Goal: Task Accomplishment & Management: Complete application form

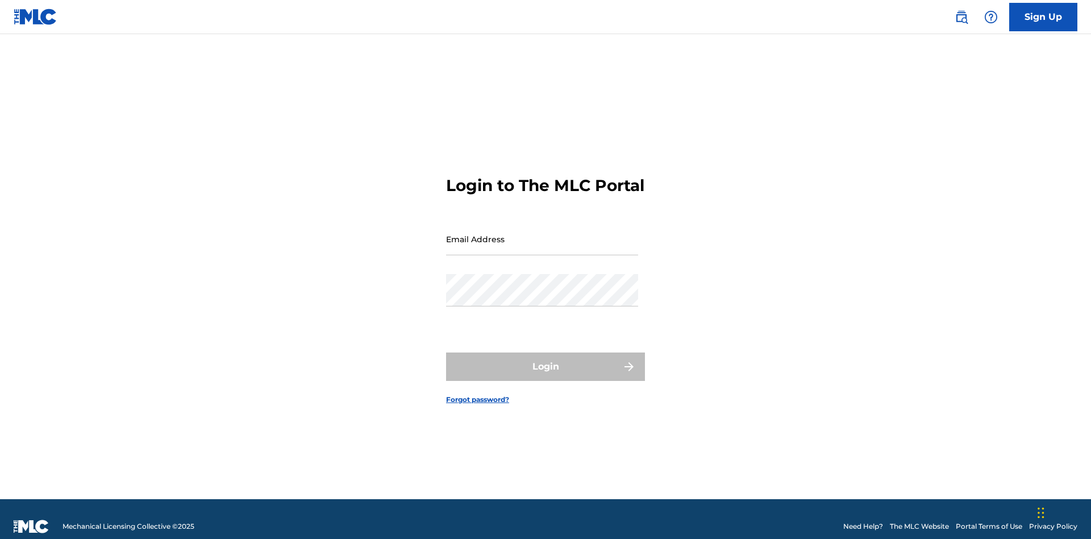
scroll to position [15, 0]
click at [542, 234] on input "Email Address" at bounding box center [542, 239] width 192 height 32
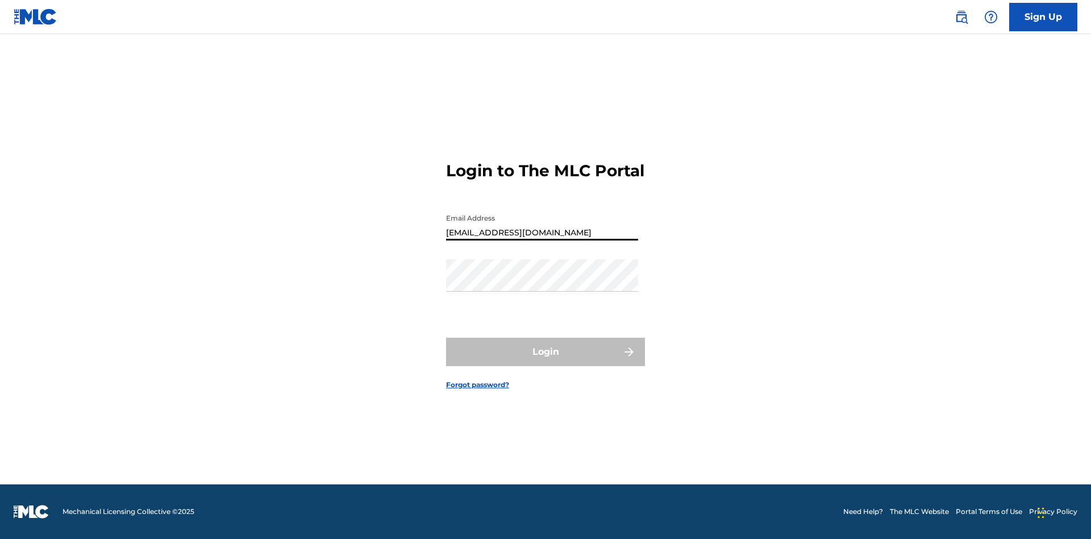
type input "Duke.McTesterson@gmail.com"
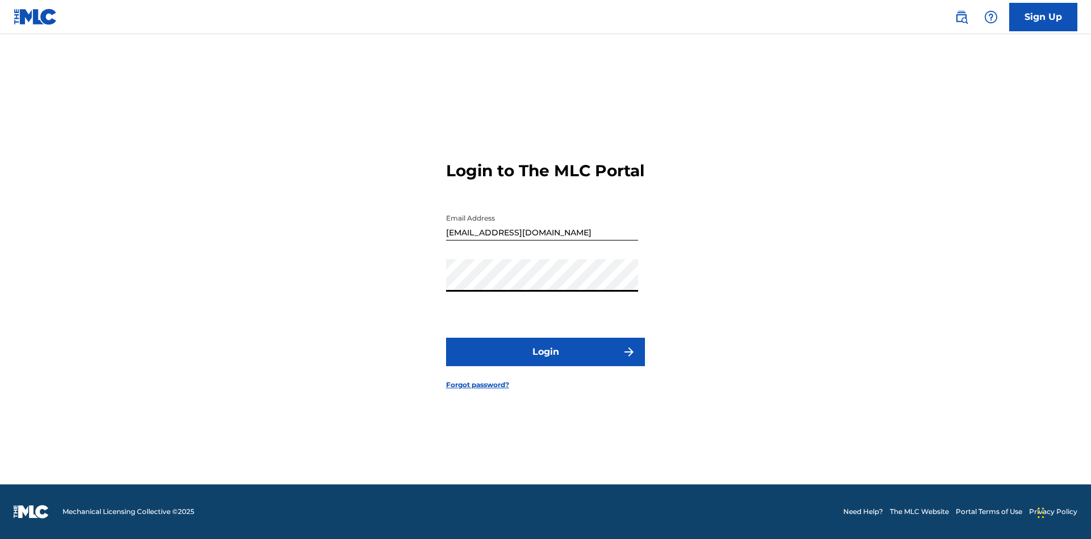
click at [545, 361] on button "Login" at bounding box center [545, 352] width 199 height 28
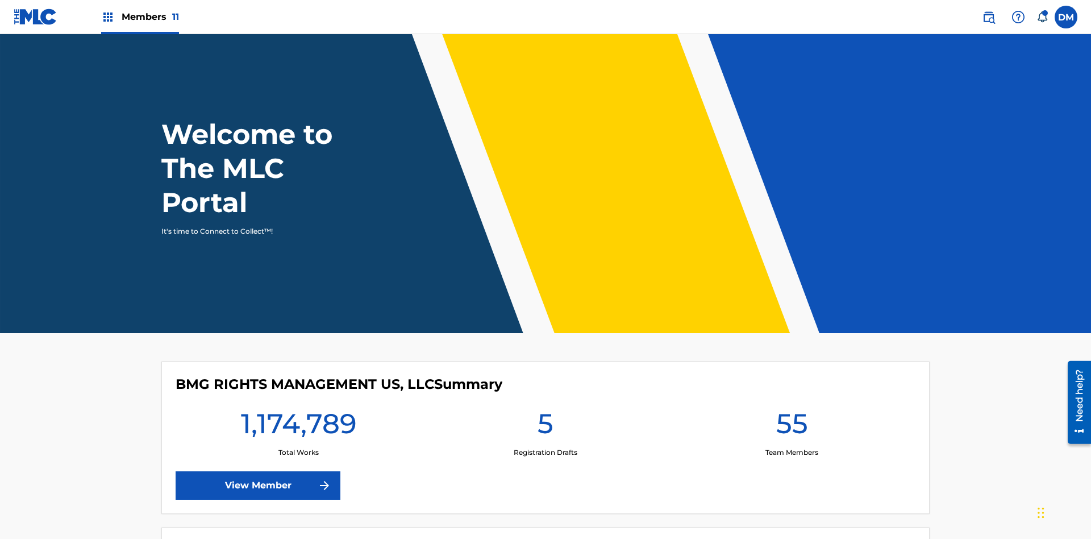
scroll to position [49, 0]
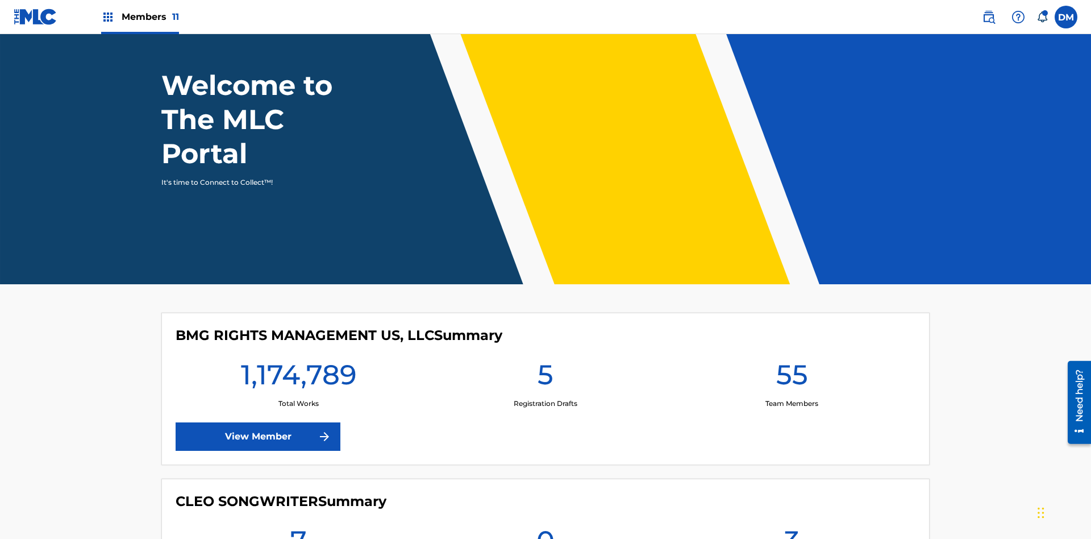
click at [140, 16] on span "Members 11" at bounding box center [150, 16] width 57 height 13
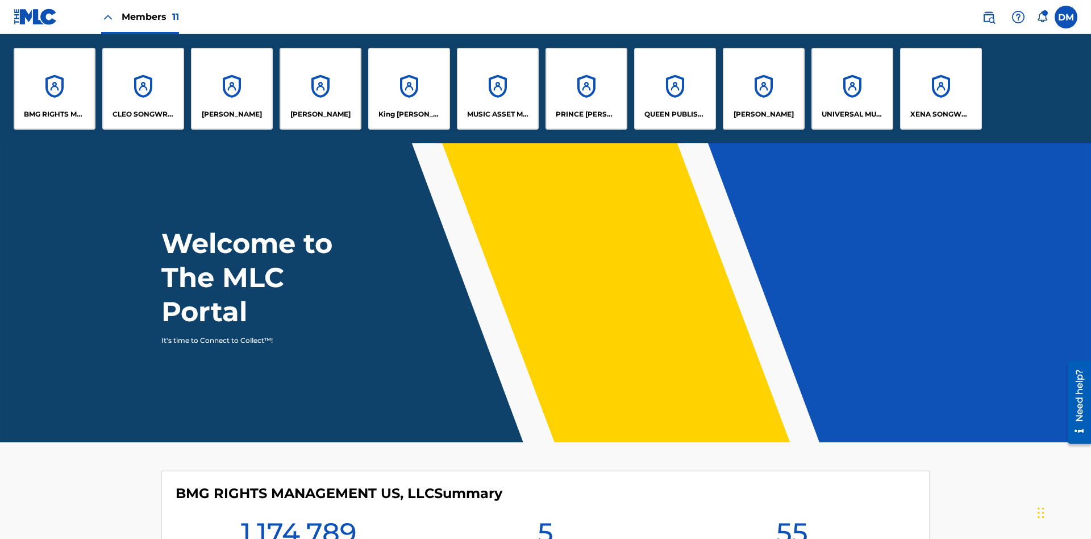
click at [852, 114] on p "UNIVERSAL MUSIC PUB GROUP" at bounding box center [853, 114] width 62 height 10
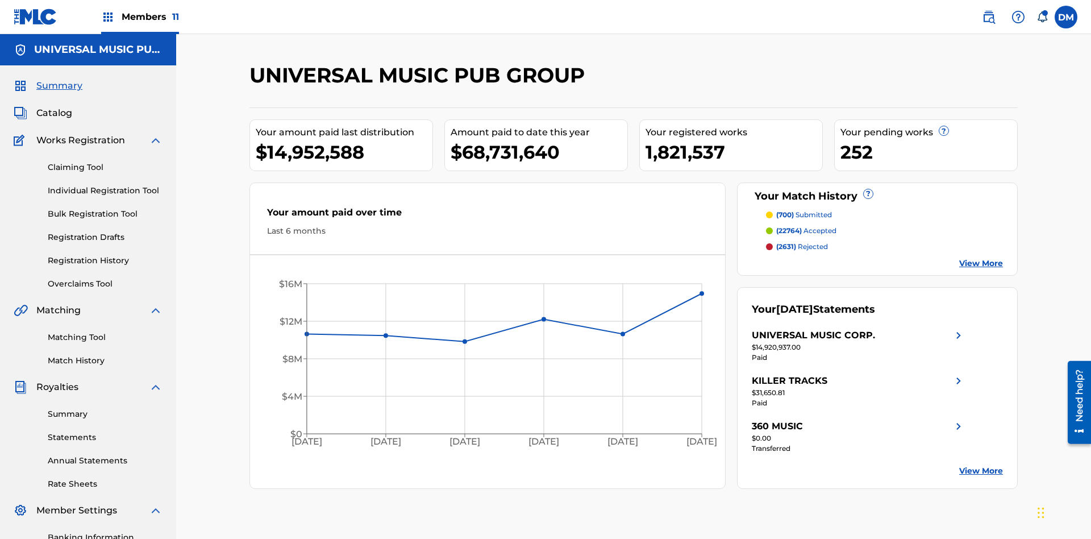
scroll to position [116, 0]
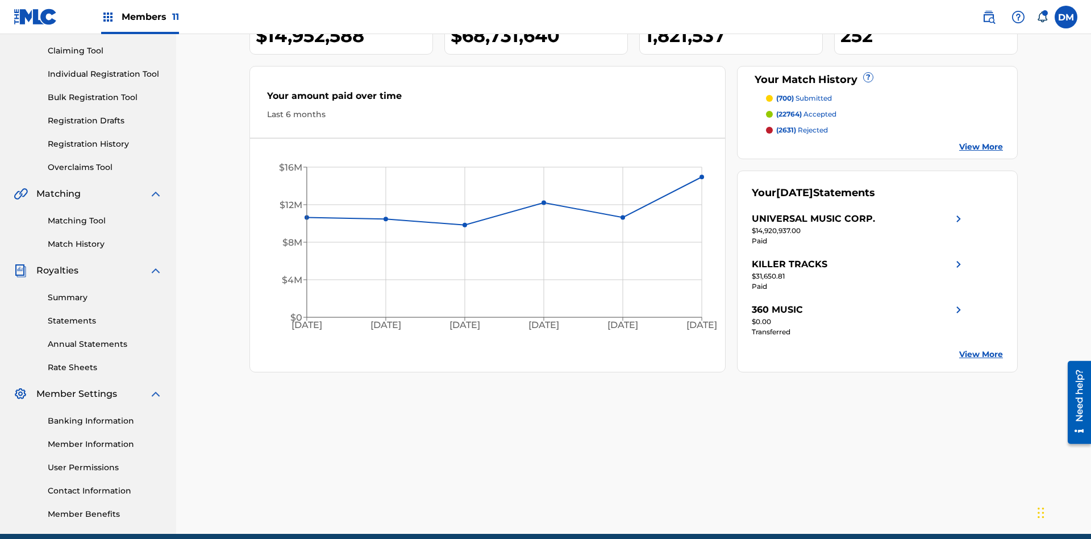
click at [105, 74] on link "Individual Registration Tool" at bounding box center [105, 74] width 115 height 12
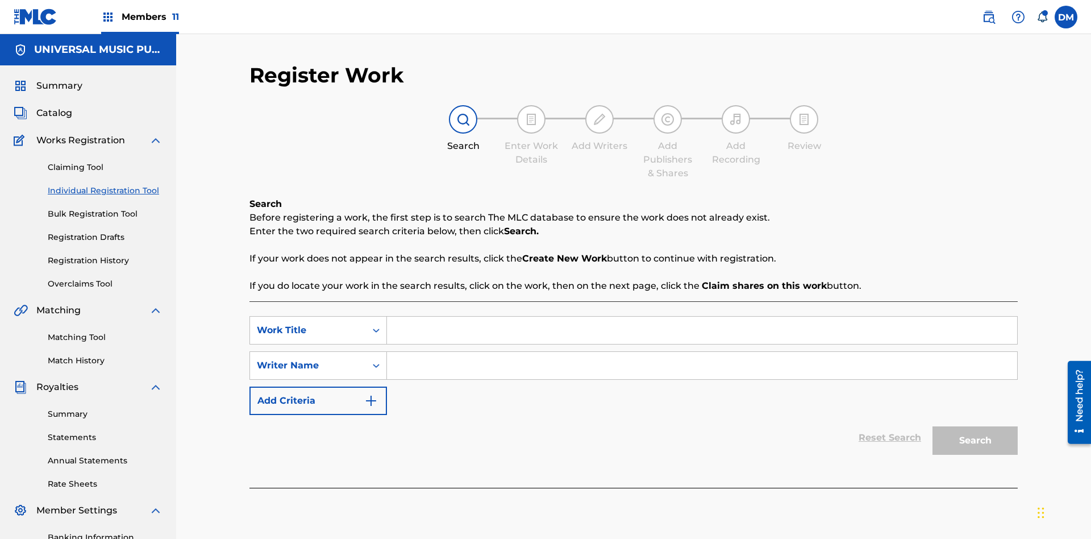
click at [702, 316] on input "Search Form" at bounding box center [702, 329] width 630 height 27
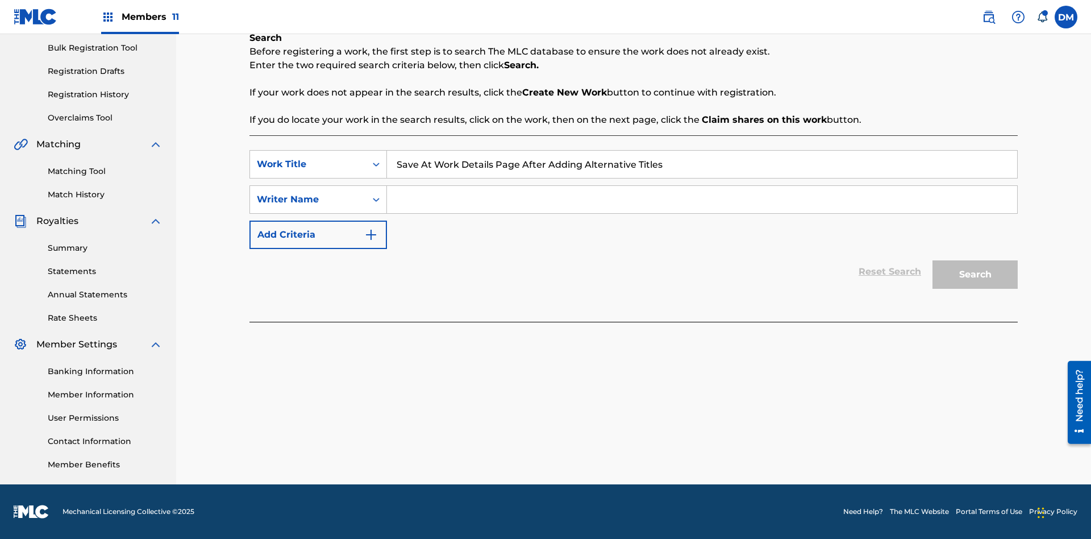
type input "Save At Work Details Page After Adding Alternative Titles"
click at [702, 199] on input "Search Form" at bounding box center [702, 199] width 630 height 27
type input "QWERTYUIOP"
click at [975, 274] on button "Search" at bounding box center [974, 274] width 85 height 28
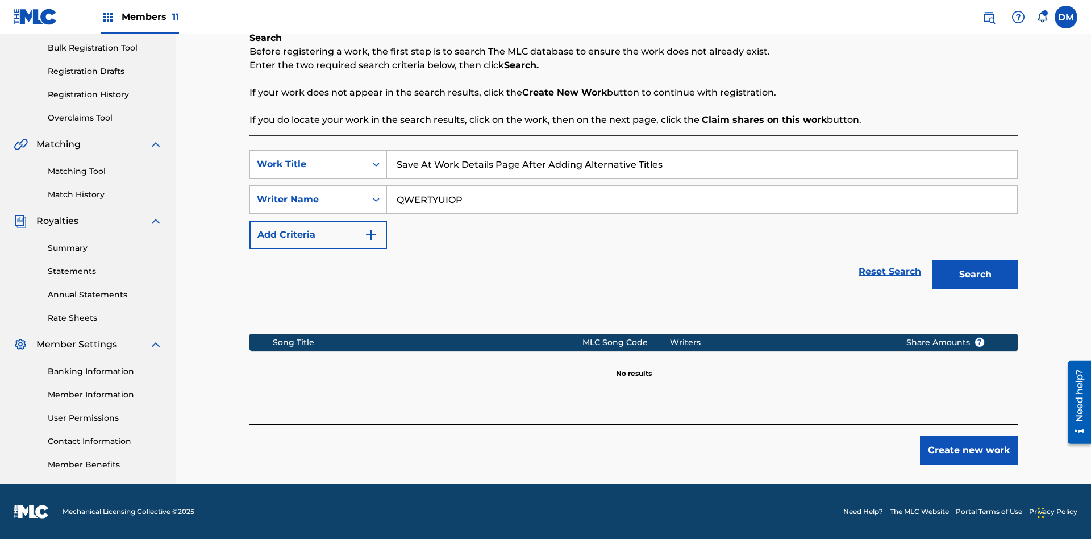
click at [969, 450] on button "Create new work" at bounding box center [969, 450] width 98 height 28
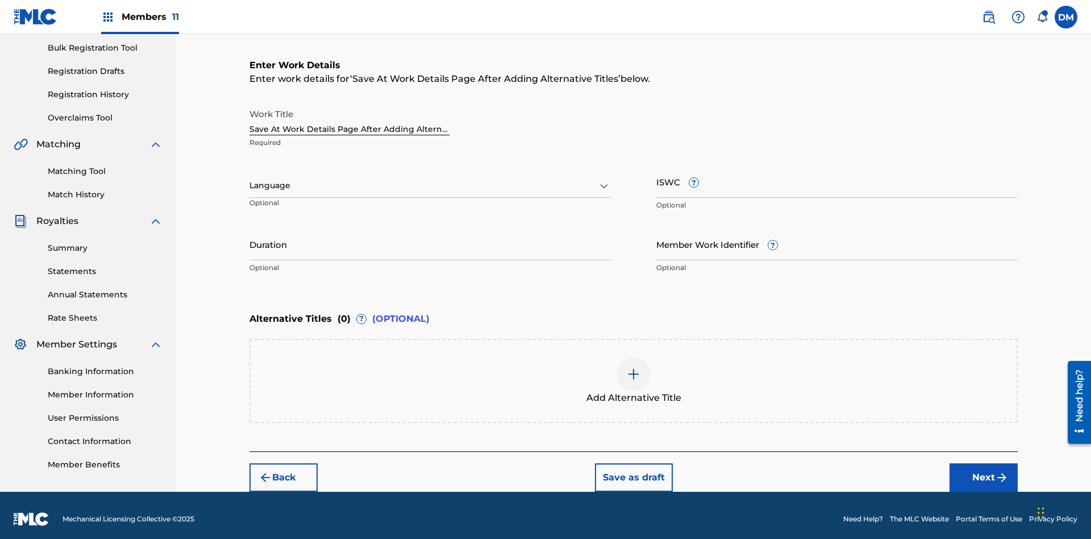
scroll to position [173, 0]
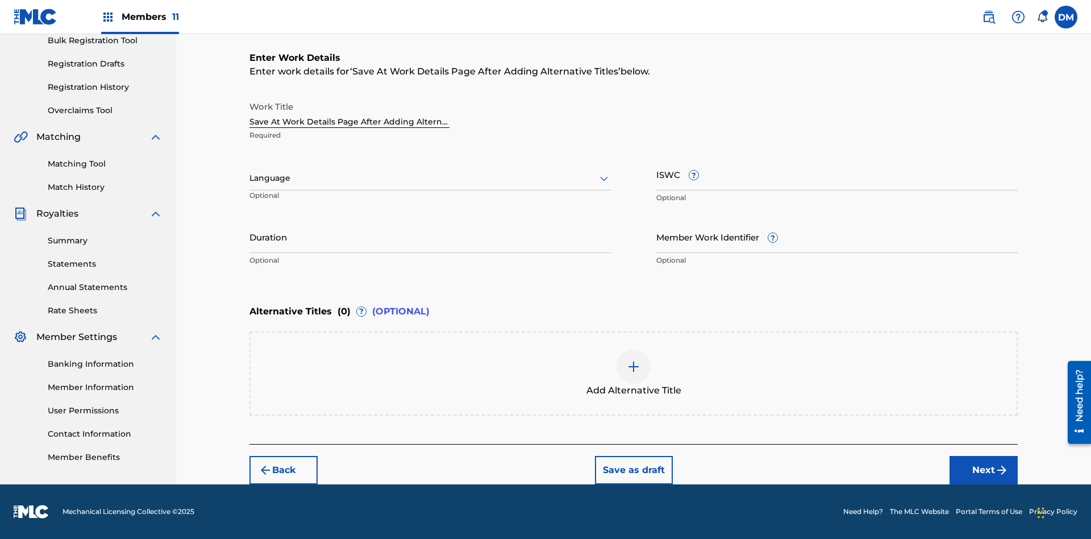
click at [430, 236] on input "Duration" at bounding box center [429, 236] width 361 height 32
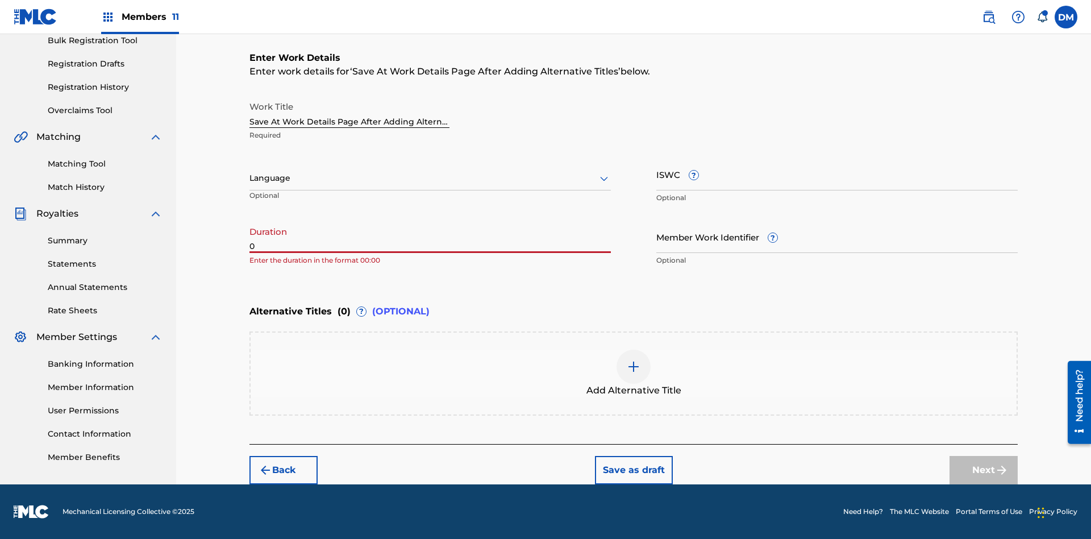
click at [430, 236] on input "0" at bounding box center [429, 236] width 361 height 32
type input "00:00"
click at [604, 178] on icon at bounding box center [604, 179] width 14 height 14
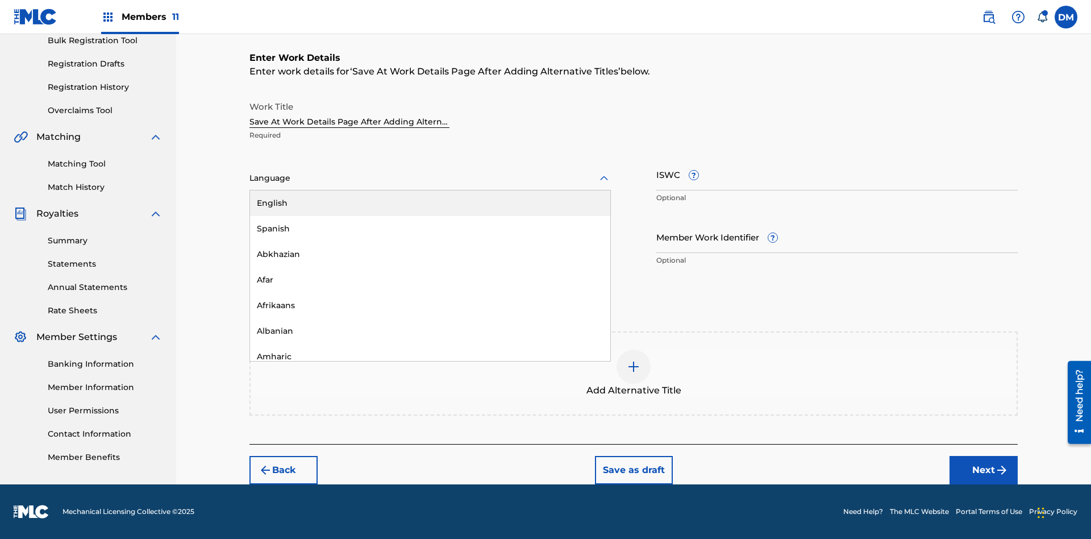
click at [430, 280] on div "Afar" at bounding box center [430, 280] width 360 height 26
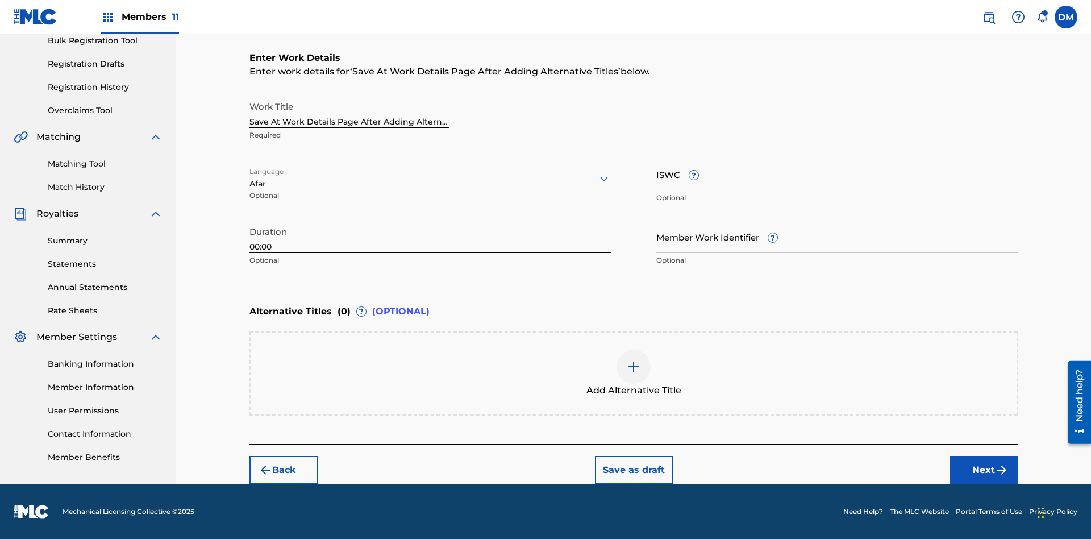
click at [837, 236] on input "Member Work Identifier ?" at bounding box center [836, 236] width 361 height 32
type input "2025.08.19.04"
click at [837, 174] on input "ISWC ?" at bounding box center [836, 174] width 361 height 32
type input "T-123.456.789-4"
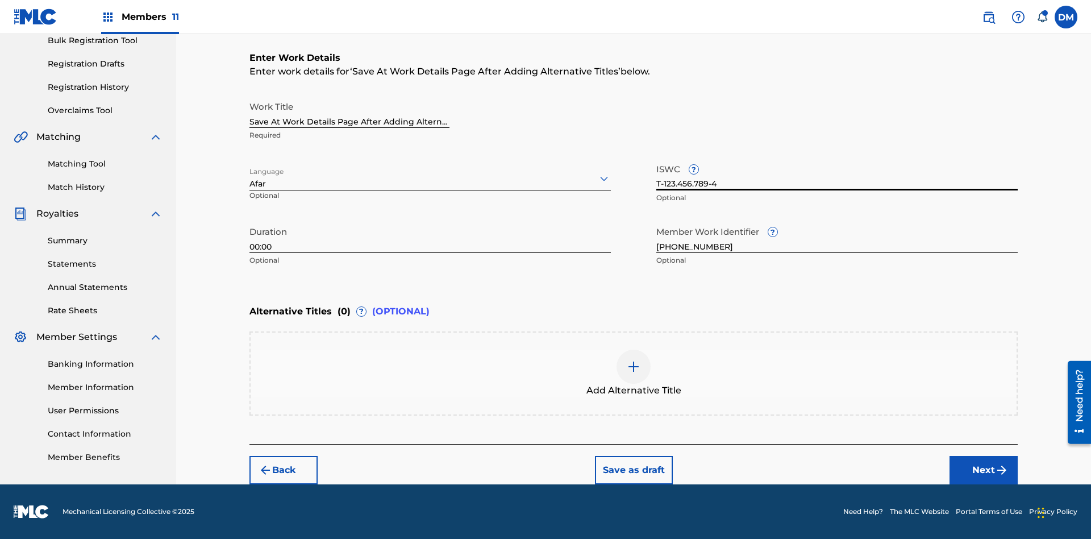
click at [634, 373] on img at bounding box center [634, 367] width 14 height 14
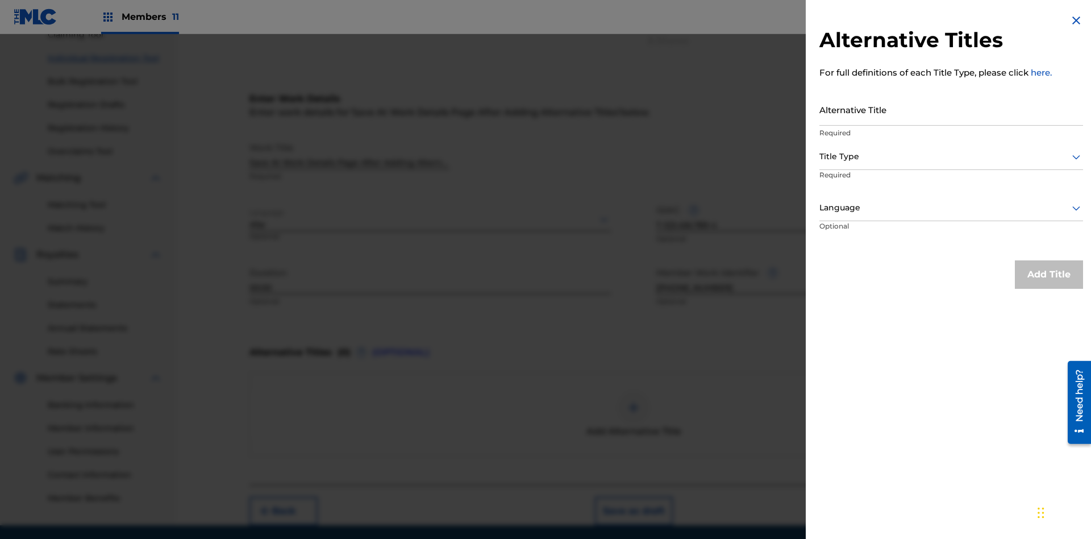
click at [951, 109] on input "Alternative Title" at bounding box center [951, 109] width 264 height 32
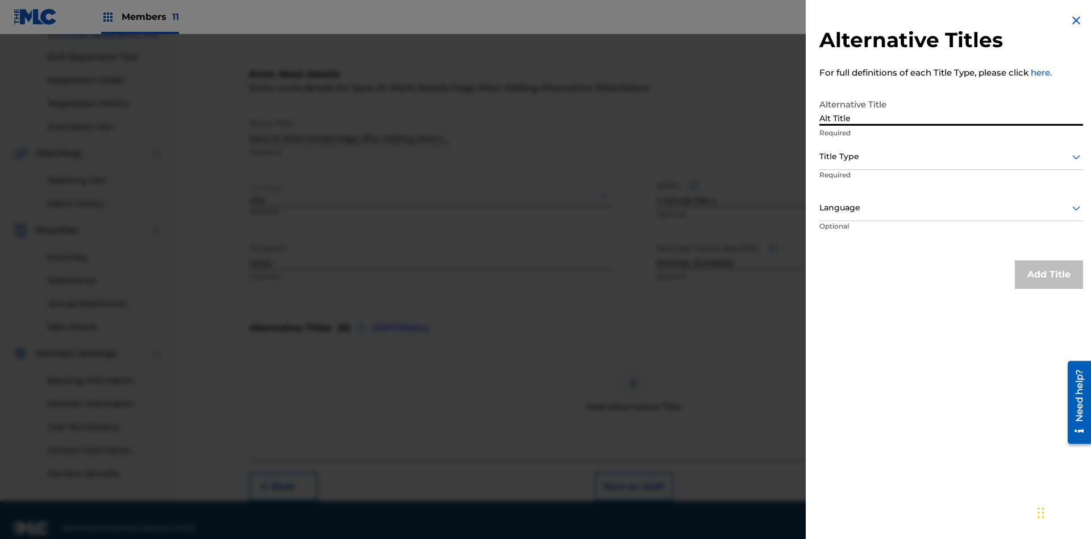
type input "Alt Title"
click at [951, 156] on div at bounding box center [951, 156] width 264 height 14
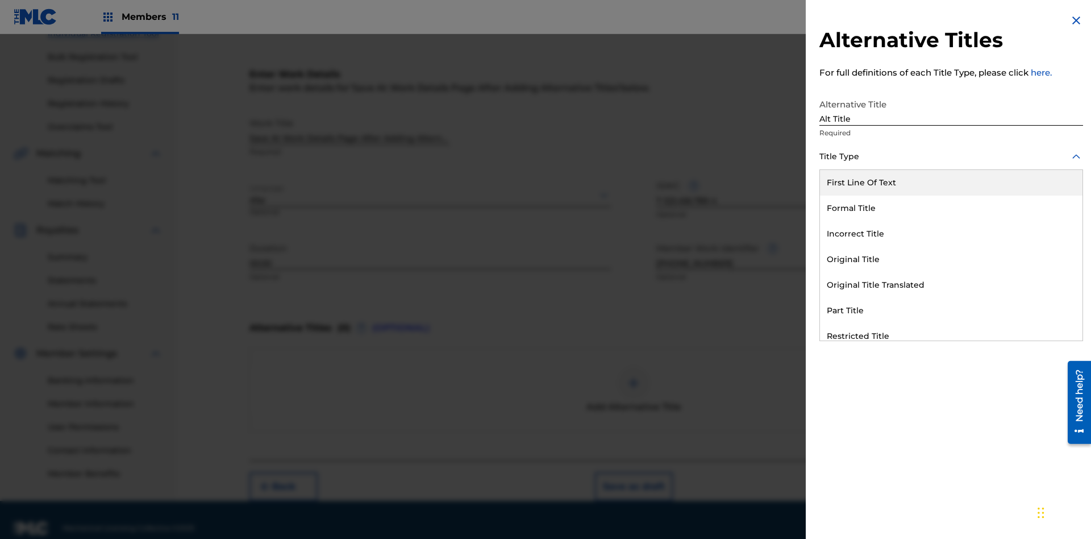
scroll to position [173, 0]
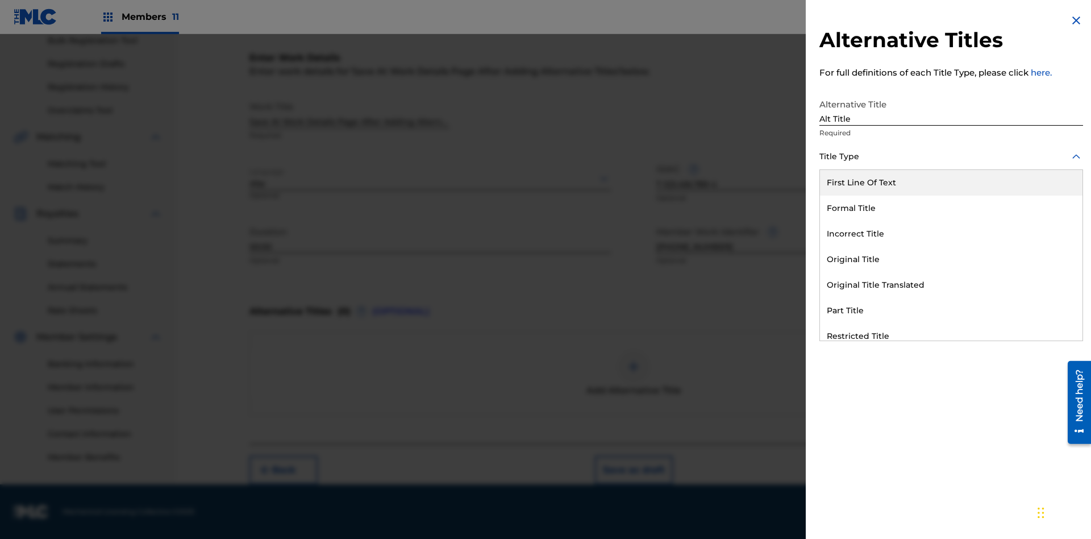
click at [951, 259] on div "Original Title" at bounding box center [951, 260] width 263 height 26
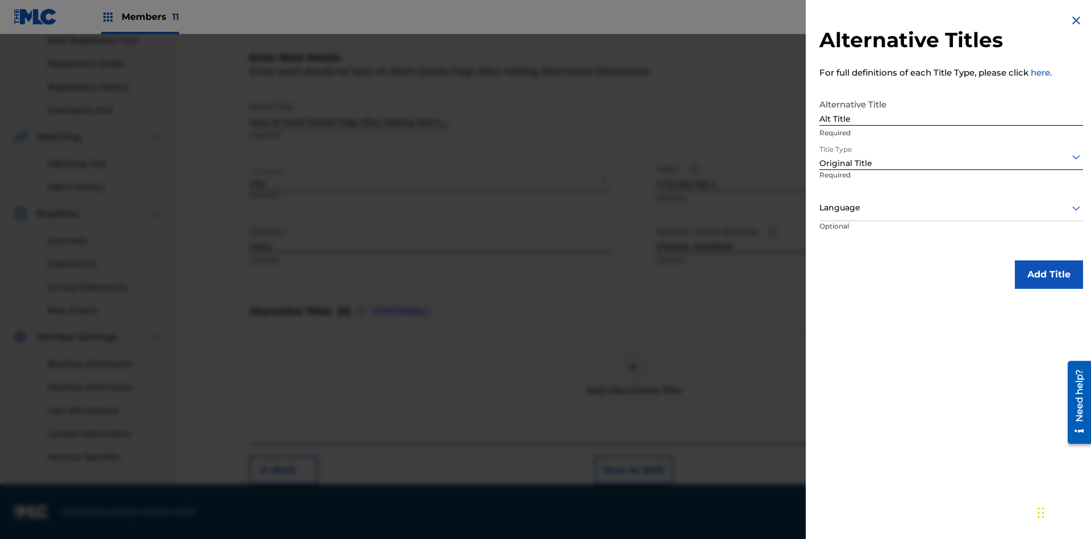
click at [951, 207] on div at bounding box center [951, 208] width 264 height 14
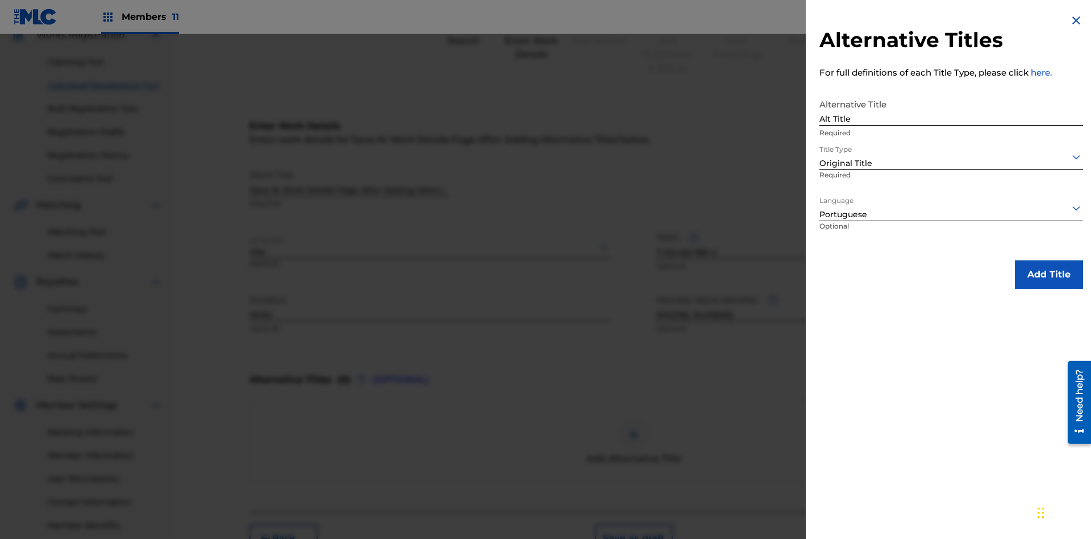
click at [1049, 274] on button "Add Title" at bounding box center [1049, 274] width 68 height 28
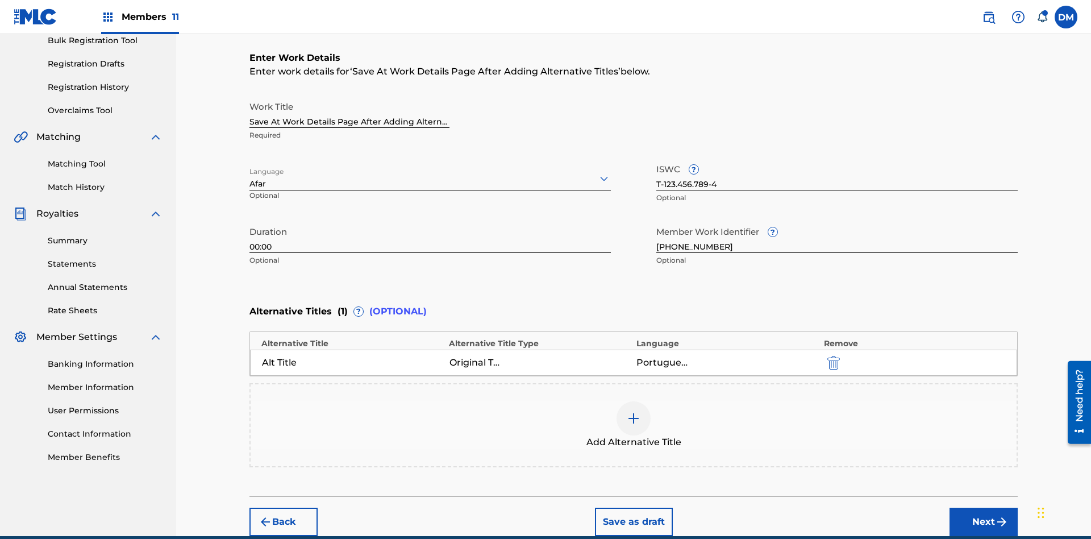
scroll to position [225, 0]
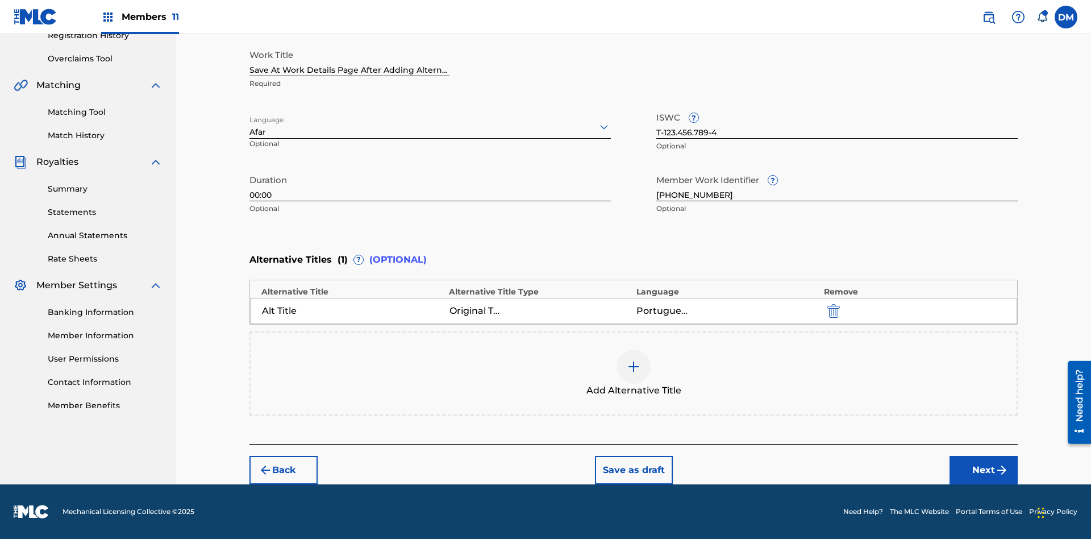
click at [633, 470] on button "Save as draft" at bounding box center [634, 470] width 78 height 28
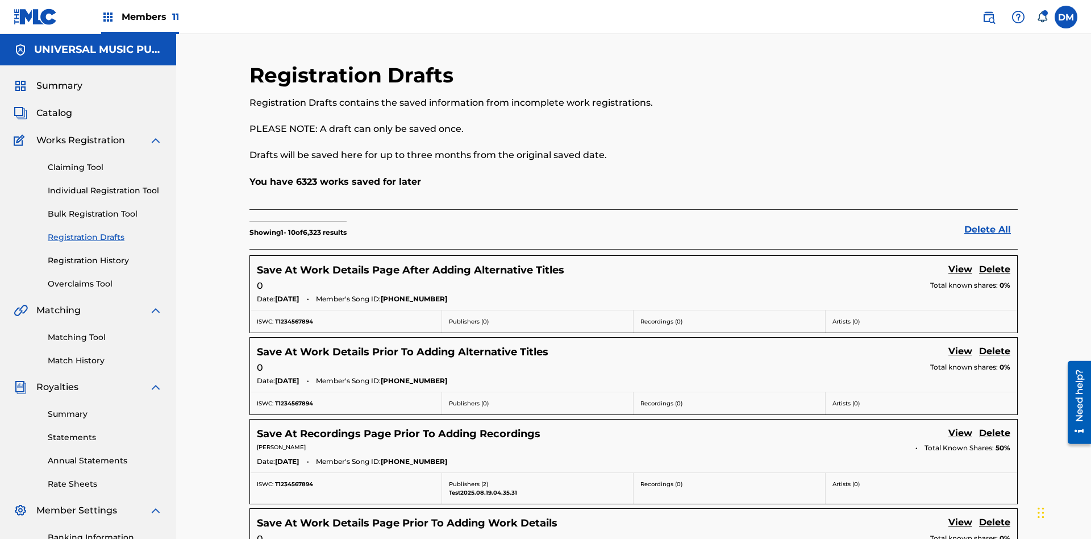
click at [960, 263] on link "View" at bounding box center [960, 270] width 24 height 15
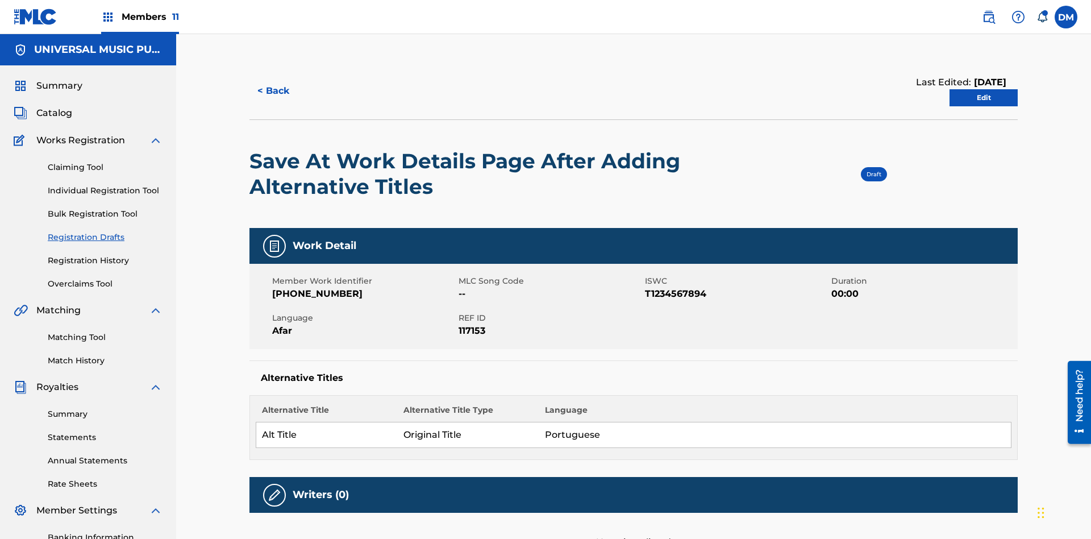
click at [984, 89] on link "Edit" at bounding box center [983, 97] width 68 height 17
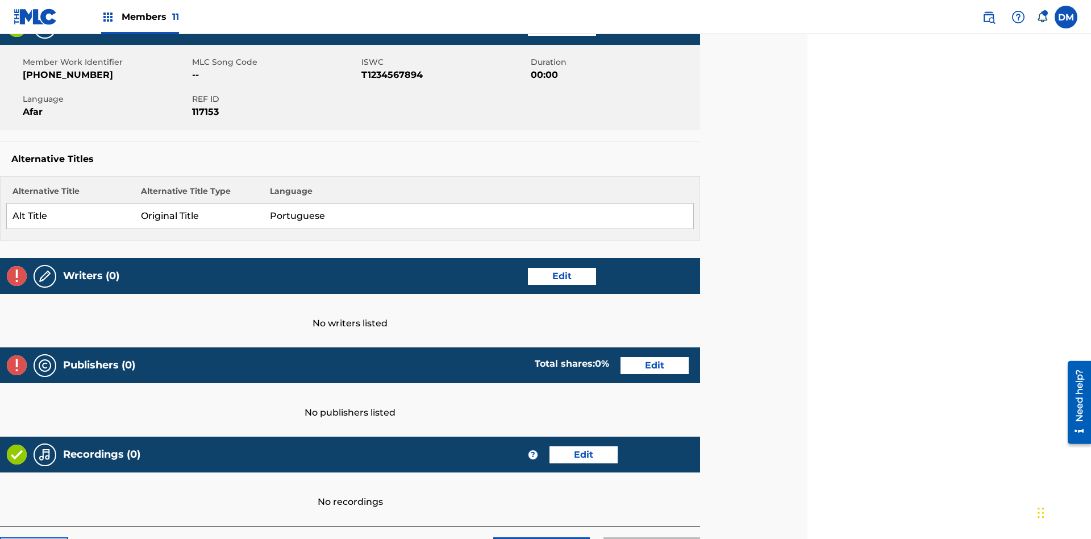
scroll to position [277, 284]
